Goal: Book appointment/travel/reservation

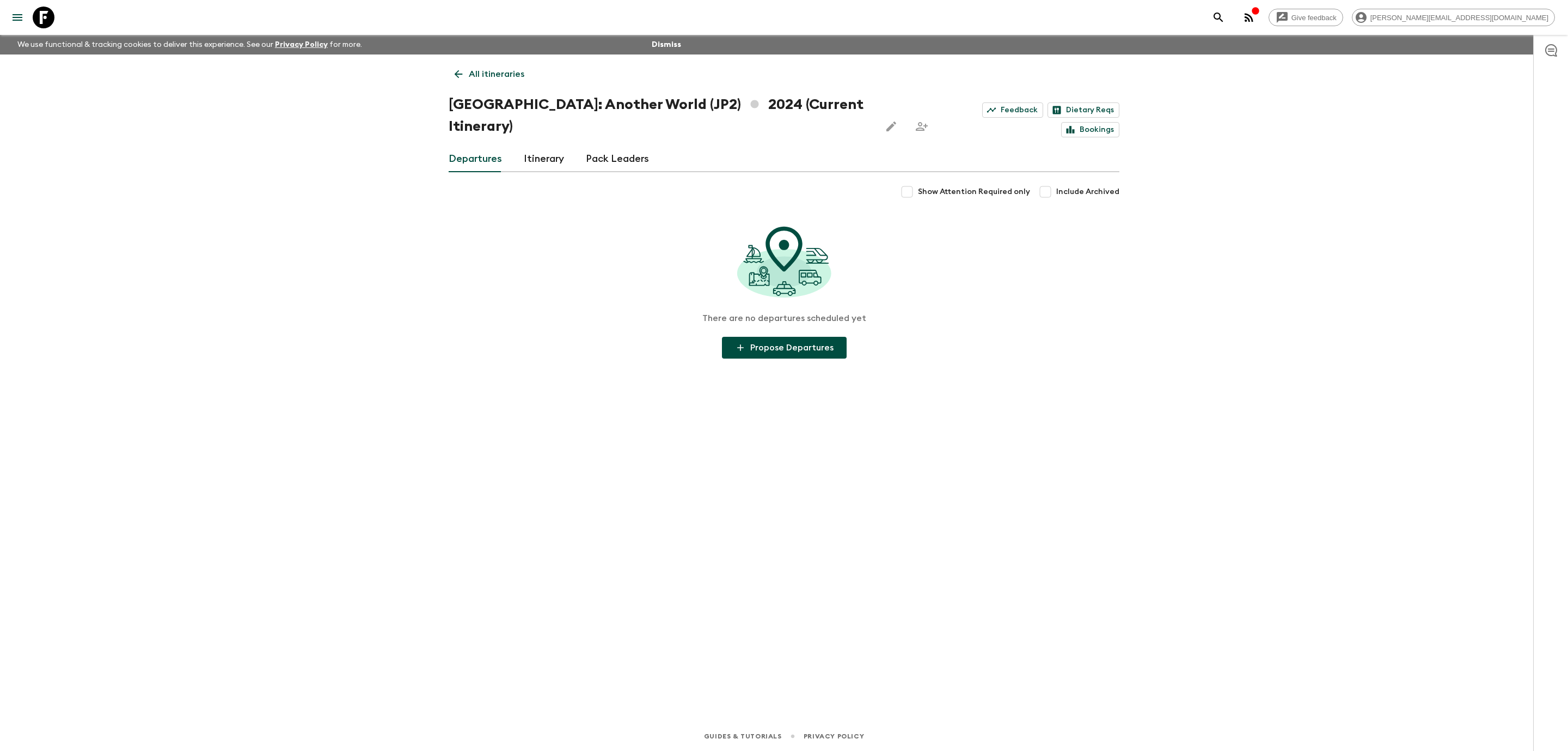
click at [475, 146] on link "Departures" at bounding box center [475, 159] width 54 height 26
click at [51, 24] on icon at bounding box center [44, 18] width 22 height 22
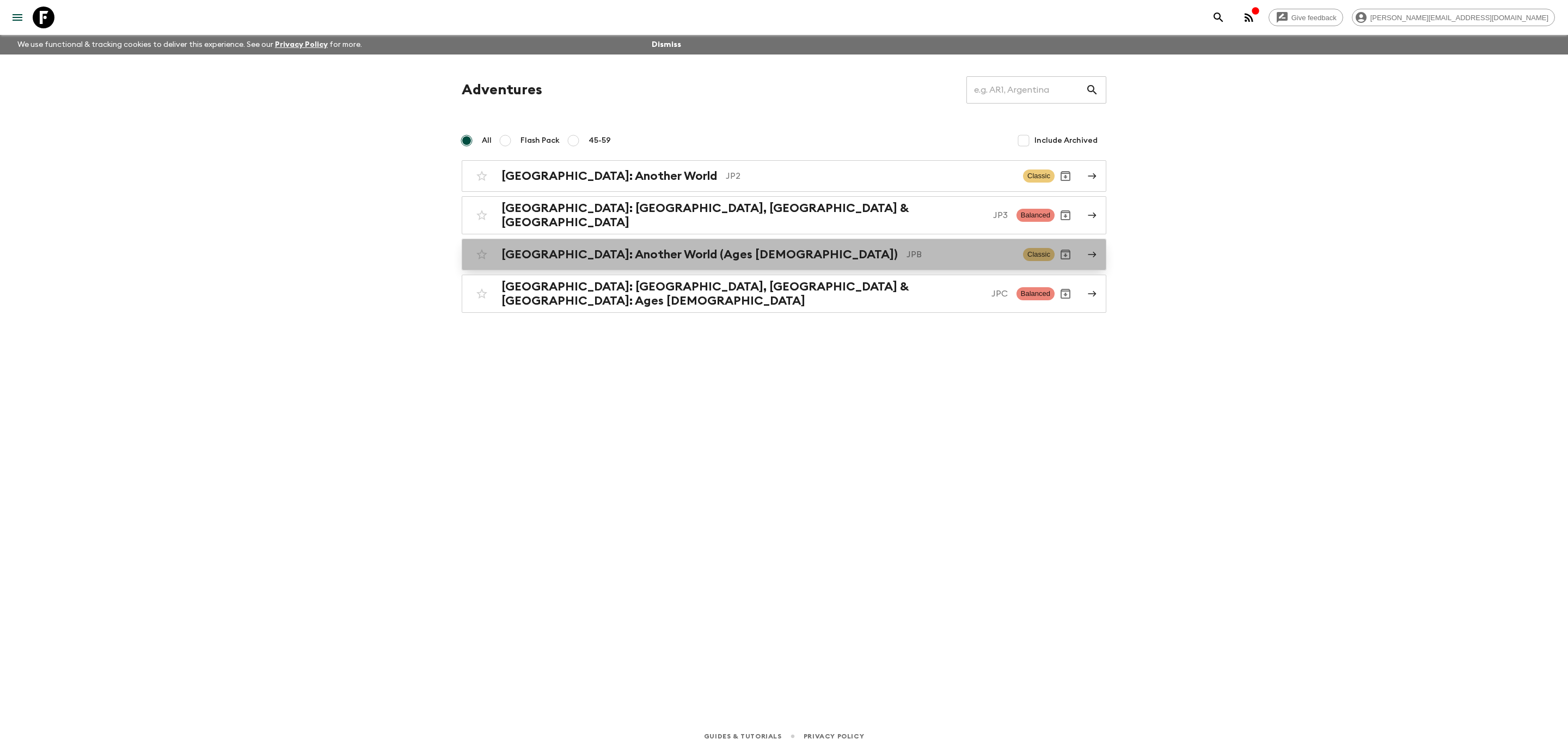
click at [779, 262] on link "[GEOGRAPHIC_DATA]: Another World (Ages [DEMOGRAPHIC_DATA]) JPB Classic" at bounding box center [783, 255] width 645 height 32
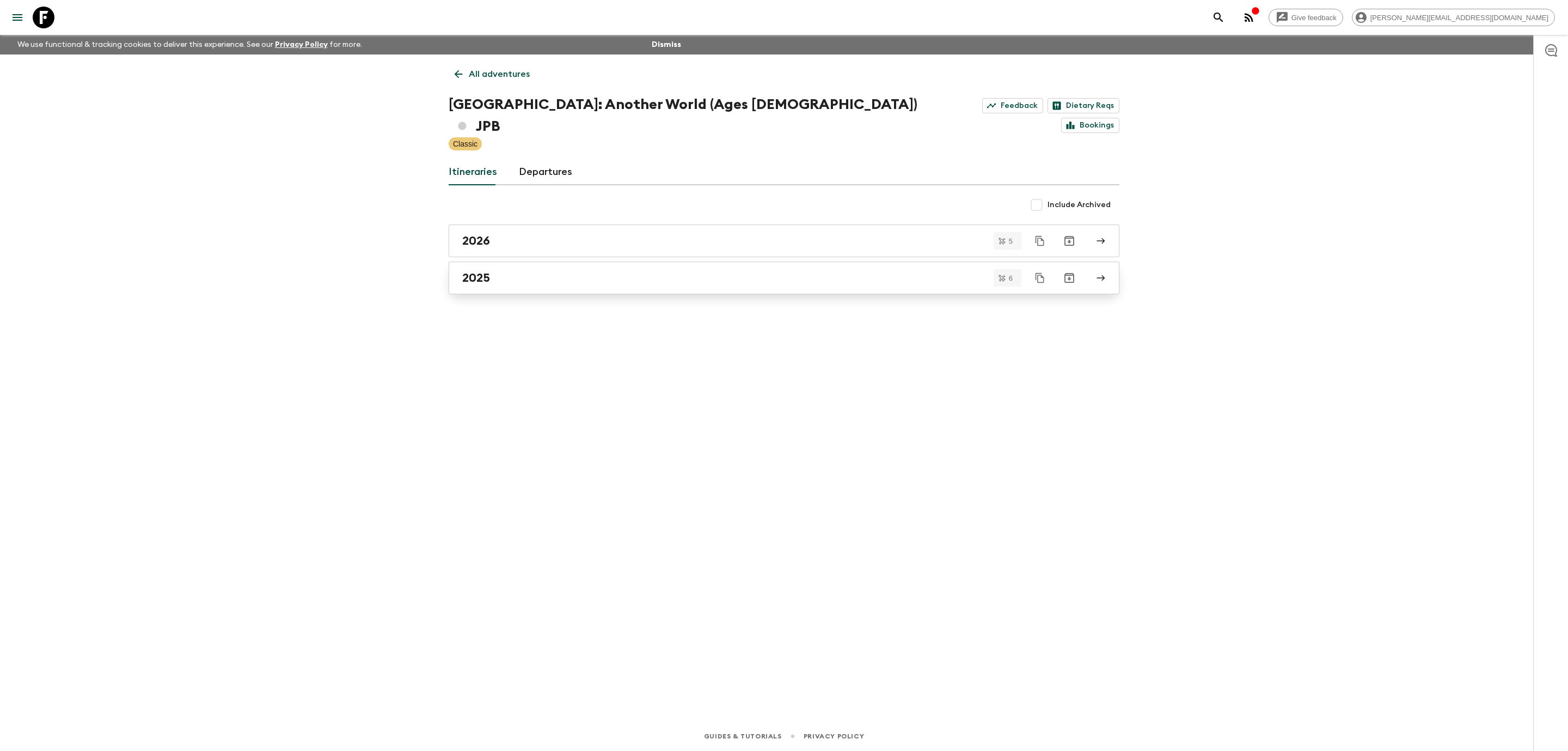
click at [721, 271] on div "2025" at bounding box center [773, 278] width 623 height 14
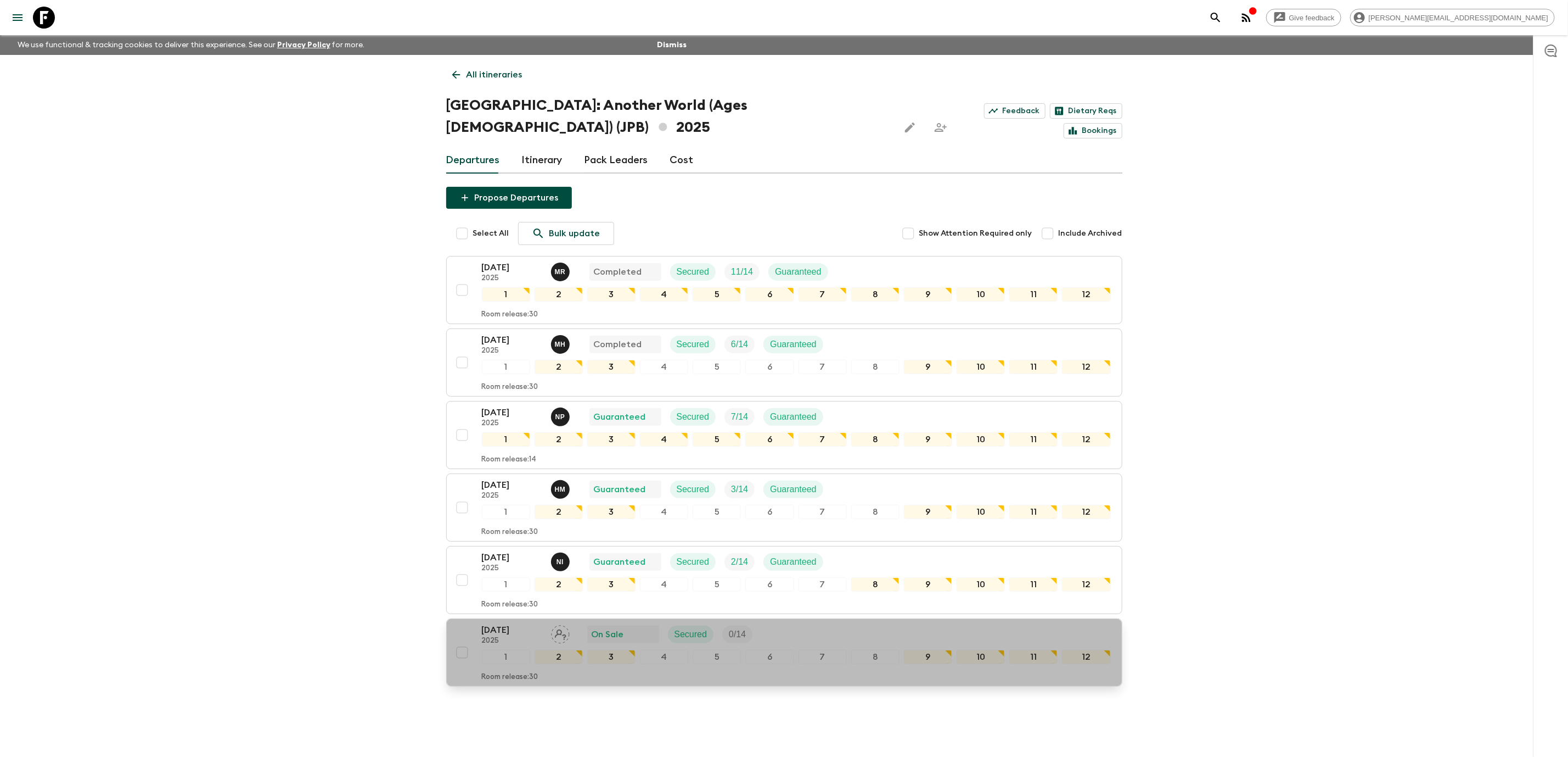
click at [492, 623] on p "[DATE]" at bounding box center [512, 629] width 60 height 13
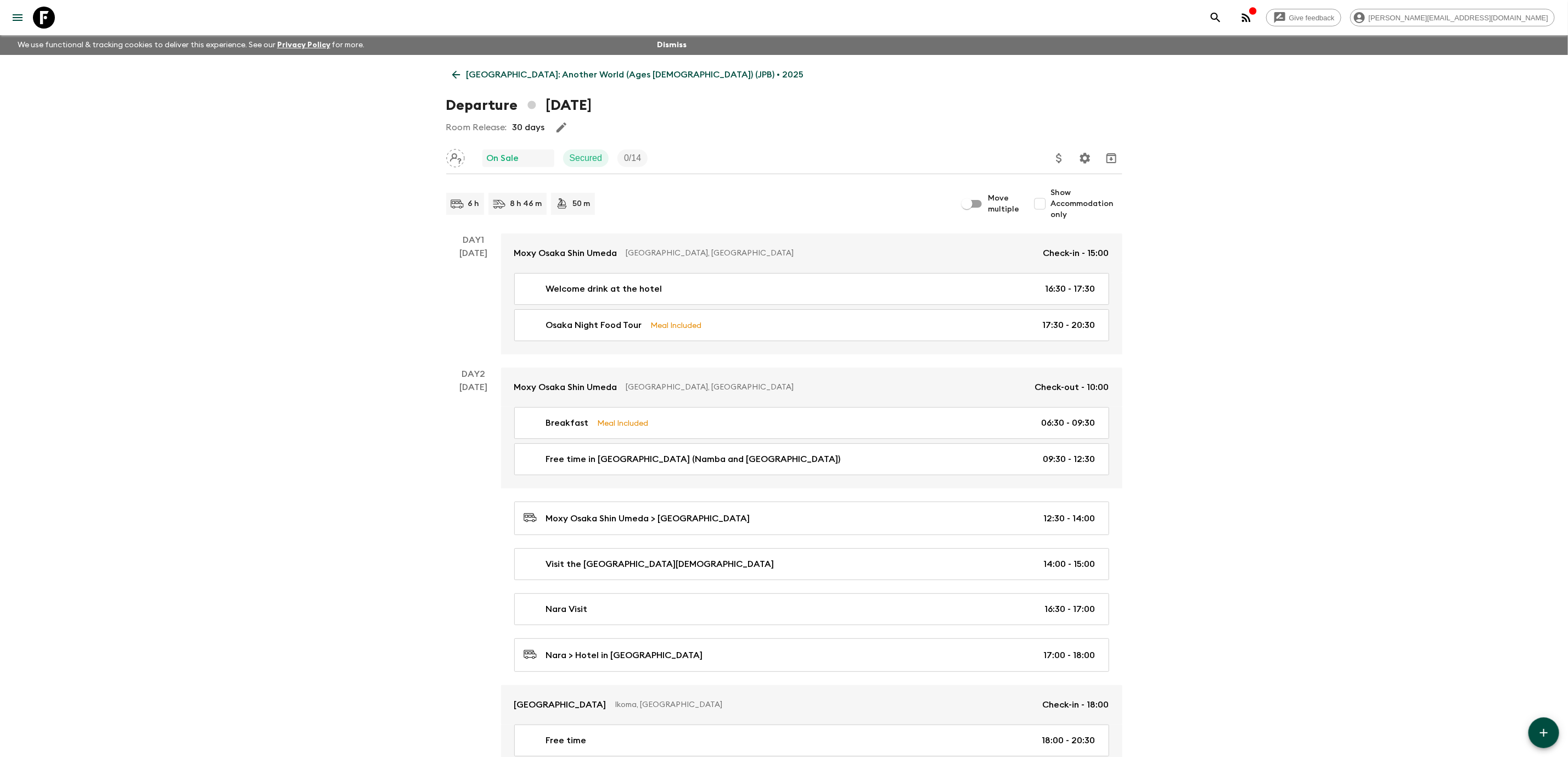
click at [1038, 205] on input "Show Accommodation only" at bounding box center [1040, 204] width 22 height 22
checkbox input "true"
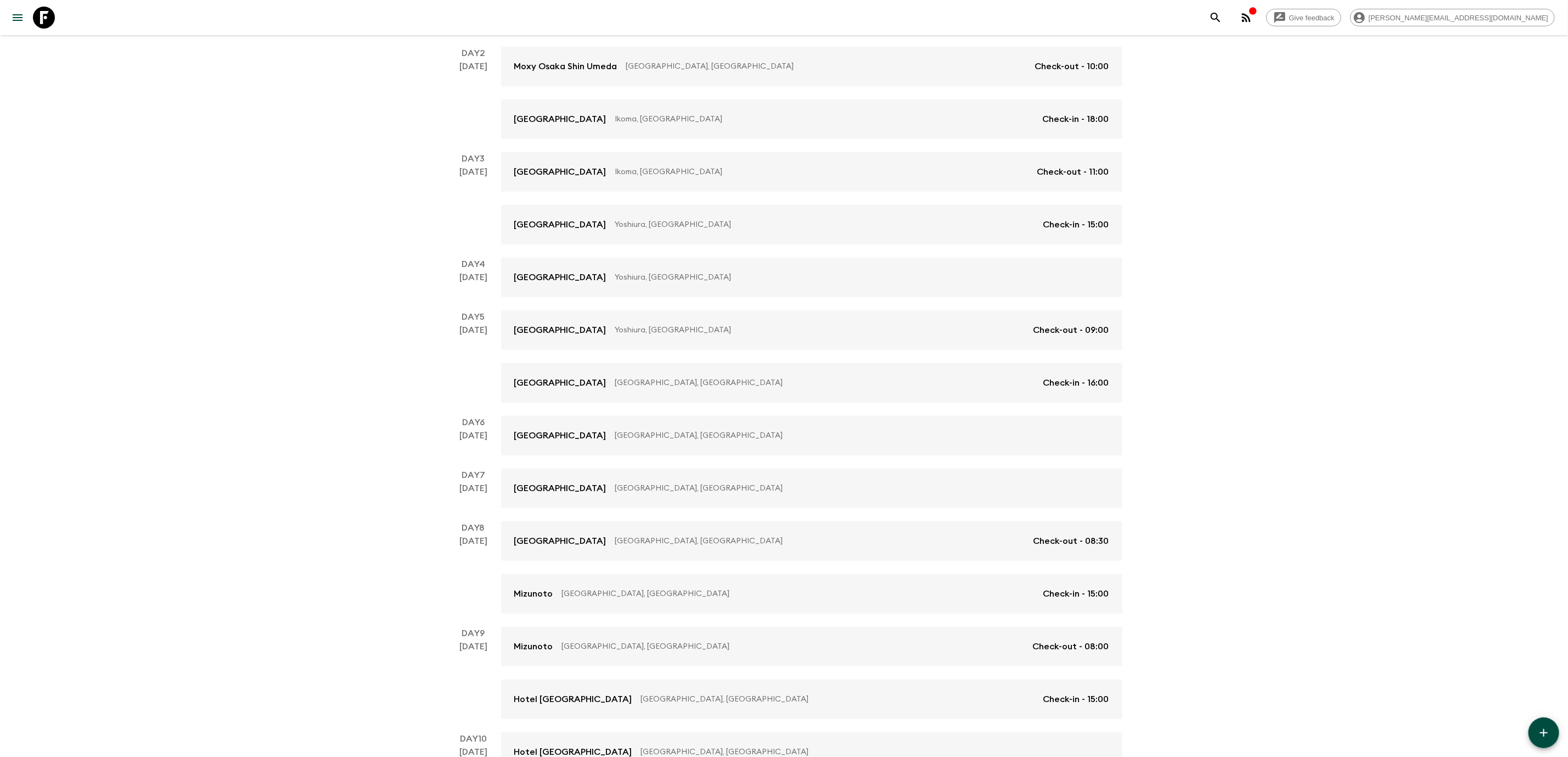
scroll to position [420, 0]
